Goal: Information Seeking & Learning: Learn about a topic

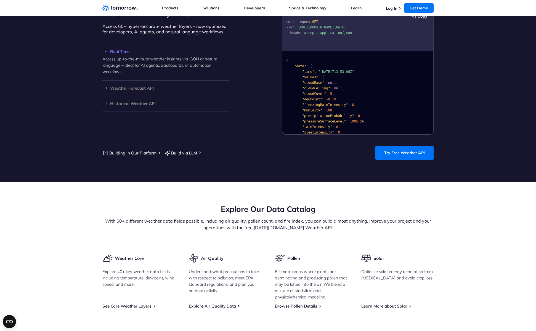
scroll to position [506, 0]
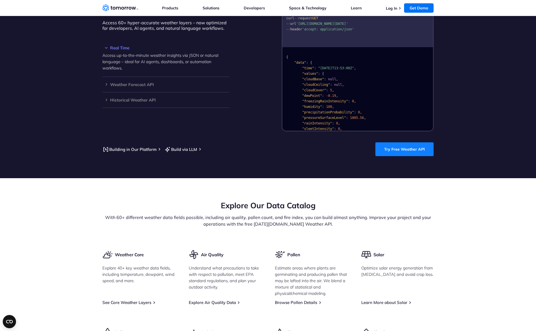
click at [408, 147] on link "Try Free Weather API" at bounding box center [404, 149] width 58 height 14
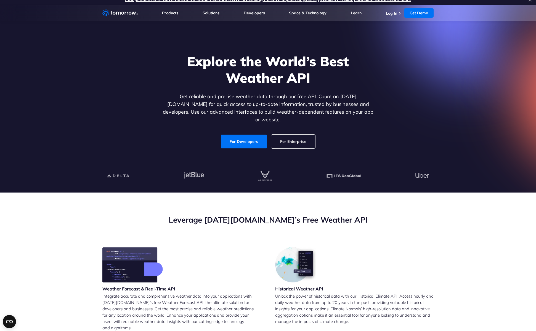
scroll to position [6, 0]
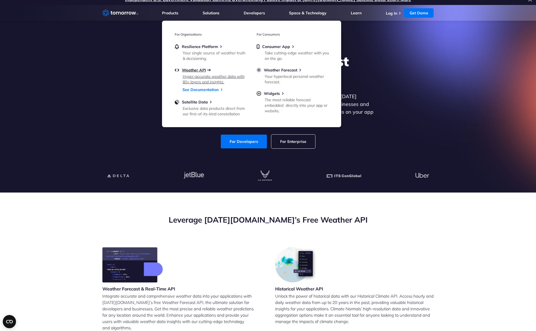
click at [196, 71] on span "Weather API" at bounding box center [194, 70] width 24 height 5
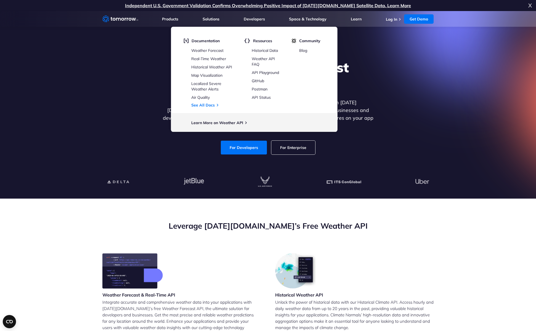
click at [259, 22] on li "Developers Developers Documentation Weather Forecast Real-Time Weather Historic…" at bounding box center [254, 19] width 21 height 16
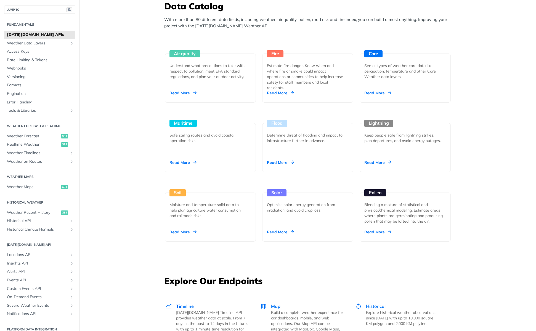
scroll to position [494, 0]
click at [29, 134] on span "Weather Forecast" at bounding box center [33, 137] width 53 height 6
